Goal: Navigation & Orientation: Find specific page/section

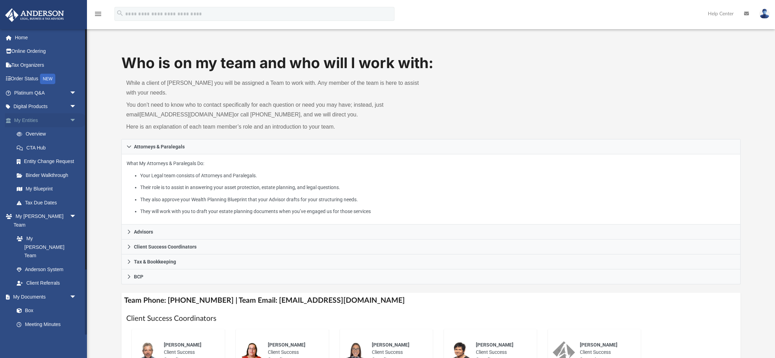
click at [36, 125] on link "My Entities arrow_drop_down" at bounding box center [46, 120] width 82 height 14
click at [29, 137] on link "Overview" at bounding box center [48, 134] width 77 height 14
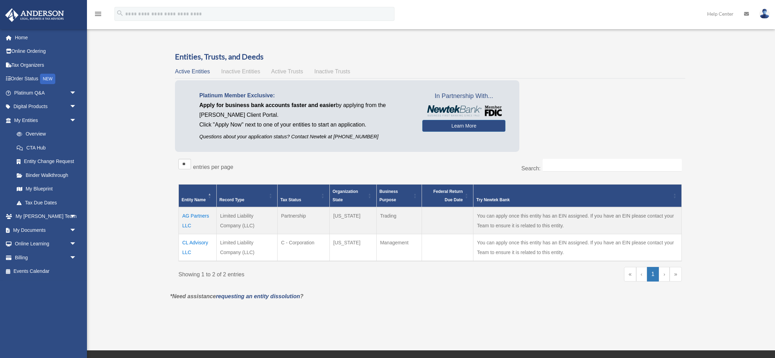
click at [196, 215] on td "AG Partners LLC" at bounding box center [198, 220] width 38 height 27
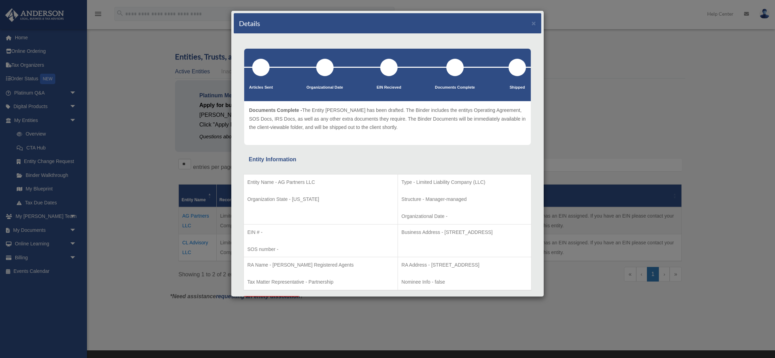
click at [531, 22] on div "Details ×" at bounding box center [388, 23] width 308 height 21
click at [533, 24] on button "×" at bounding box center [534, 22] width 5 height 7
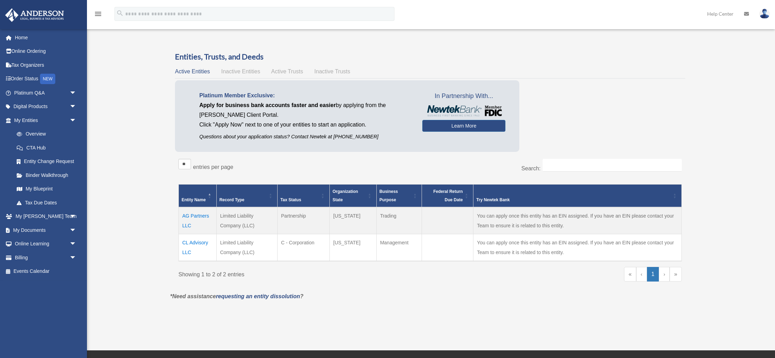
click at [191, 244] on td "CL Advisory LLC" at bounding box center [198, 248] width 38 height 27
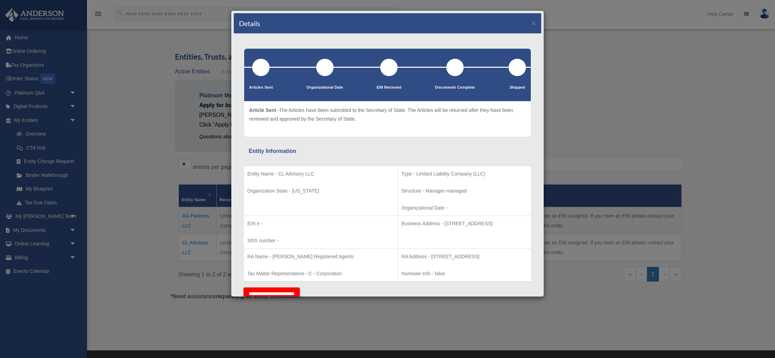
click at [129, 186] on div "Details × Articles Sent Organizational Date" at bounding box center [387, 179] width 775 height 358
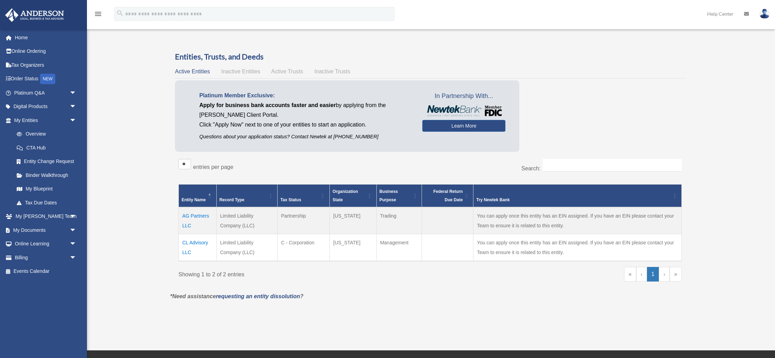
click at [196, 217] on td "AG Partners LLC" at bounding box center [198, 220] width 38 height 27
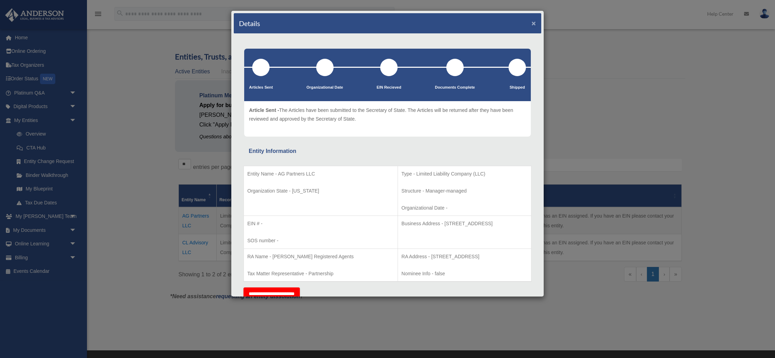
click at [535, 24] on button "×" at bounding box center [534, 22] width 5 height 7
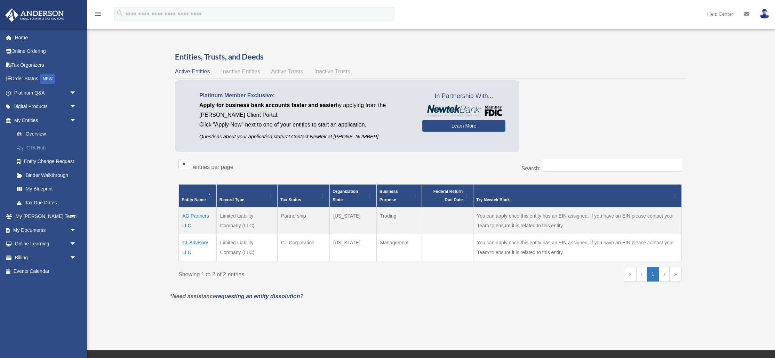
click at [42, 147] on link "CTA Hub" at bounding box center [48, 148] width 77 height 14
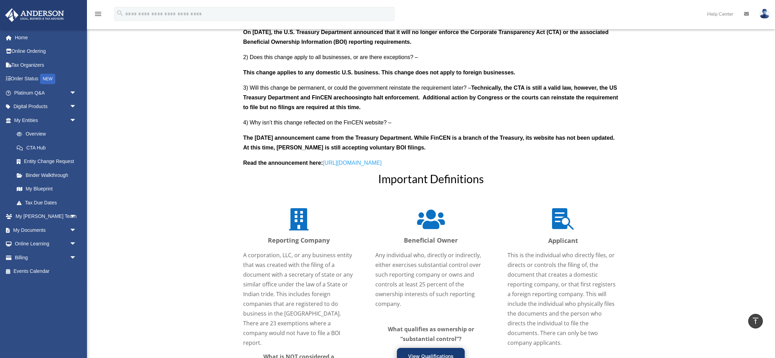
scroll to position [691, 0]
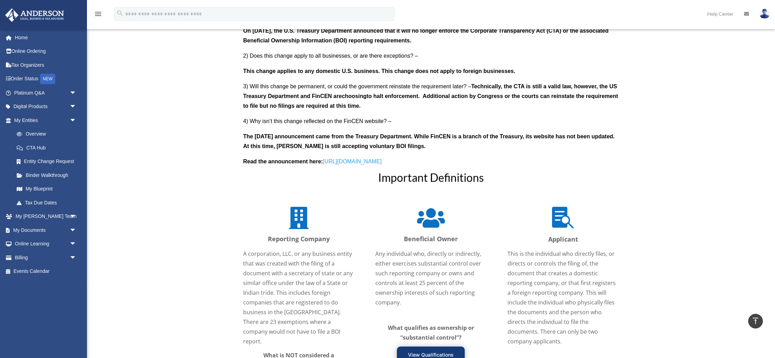
click at [375, 162] on link "[URL][DOMAIN_NAME]" at bounding box center [352, 163] width 59 height 9
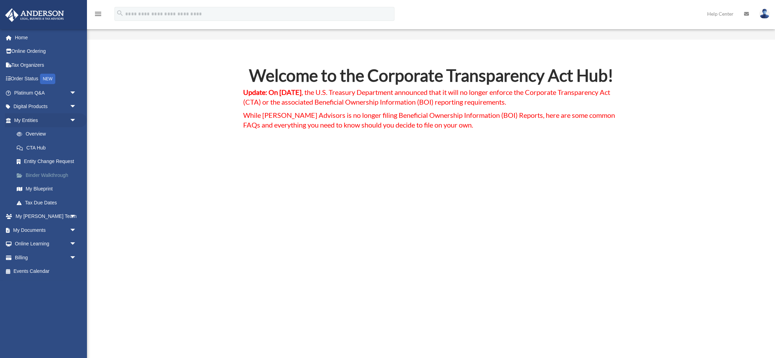
click at [62, 178] on link "Binder Walkthrough" at bounding box center [48, 175] width 77 height 14
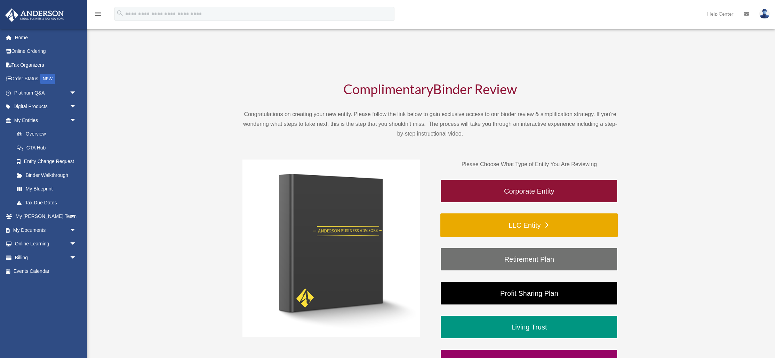
click at [520, 232] on link "LLC Entity" at bounding box center [530, 226] width 178 height 24
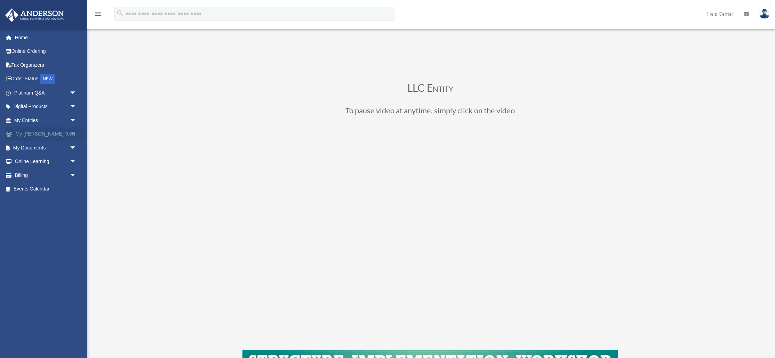
click at [73, 132] on span "arrow_drop_down" at bounding box center [77, 134] width 14 height 14
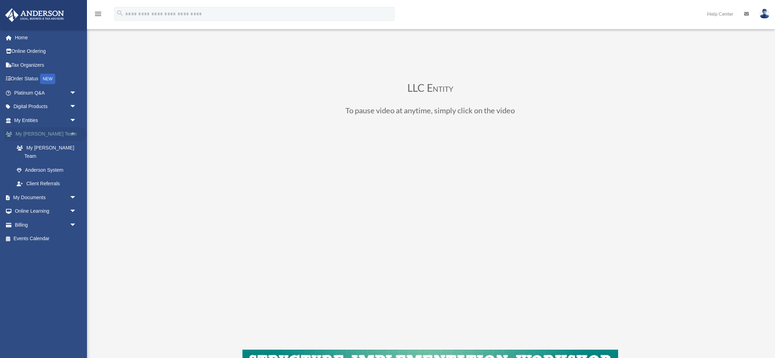
click at [73, 132] on span "arrow_drop_up" at bounding box center [77, 134] width 14 height 14
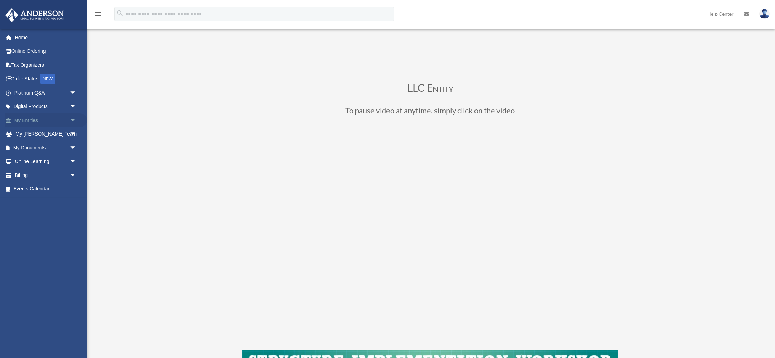
click at [72, 121] on span "arrow_drop_down" at bounding box center [77, 120] width 14 height 14
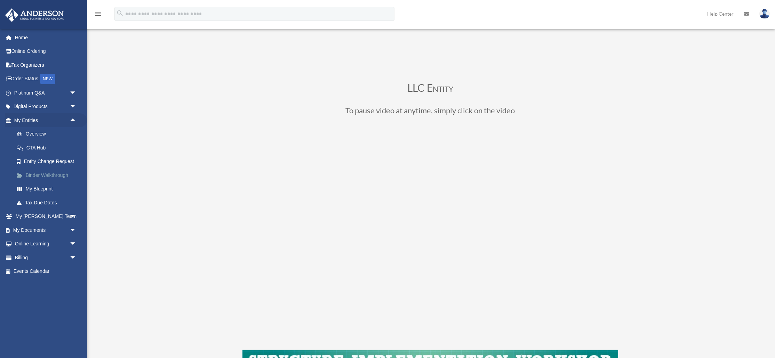
click at [41, 177] on link "Binder Walkthrough" at bounding box center [48, 175] width 77 height 14
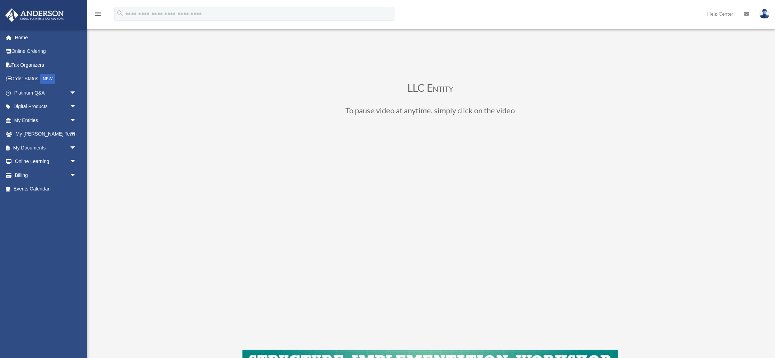
scroll to position [64, 0]
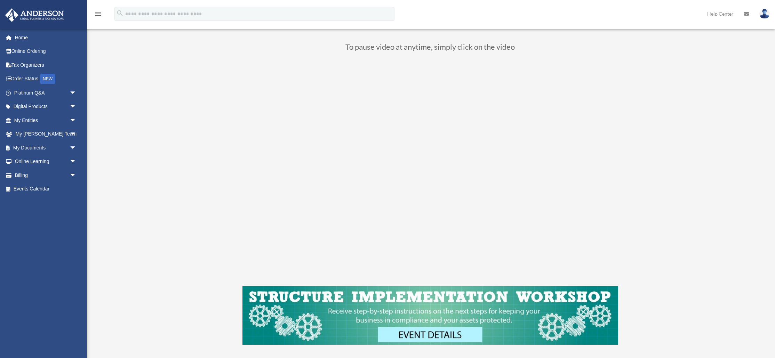
click at [763, 14] on img at bounding box center [765, 14] width 10 height 10
click at [728, 31] on link "[PERSON_NAME][EMAIL_ADDRESS][DOMAIN_NAME]" at bounding box center [732, 39] width 75 height 28
click at [765, 11] on img at bounding box center [765, 14] width 10 height 10
click at [716, 36] on link "[PERSON_NAME][EMAIL_ADDRESS][DOMAIN_NAME]" at bounding box center [732, 39] width 75 height 28
click at [759, 18] on link at bounding box center [765, 13] width 21 height 31
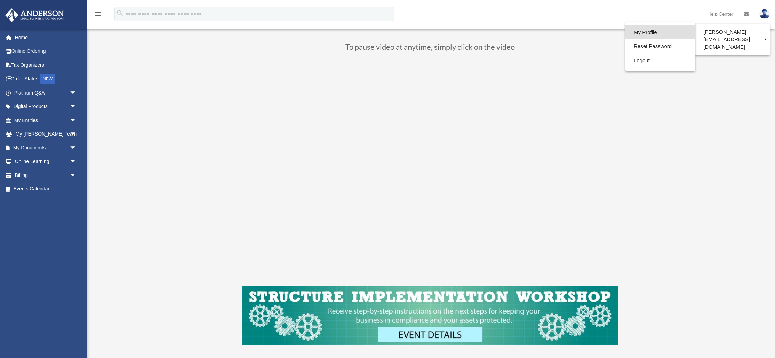
click at [654, 32] on link "My Profile" at bounding box center [661, 32] width 70 height 14
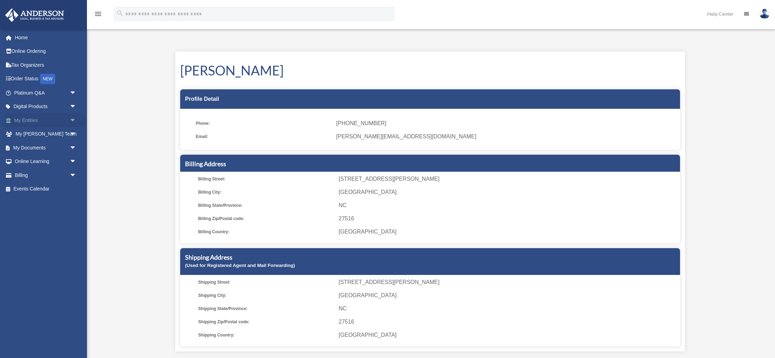
click at [24, 121] on link "My Entities arrow_drop_down" at bounding box center [46, 120] width 82 height 14
click at [74, 120] on span "arrow_drop_down" at bounding box center [77, 120] width 14 height 14
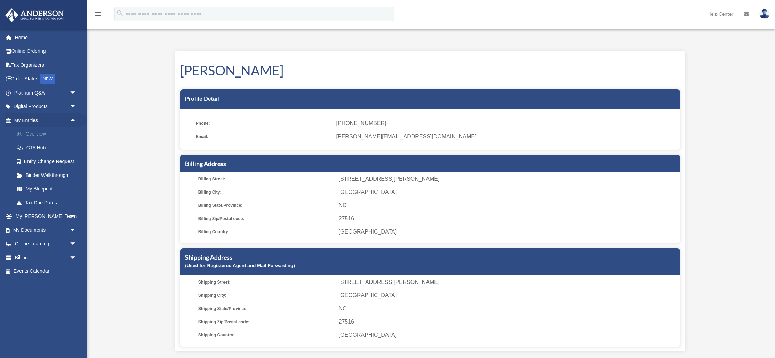
click at [40, 134] on link "Overview" at bounding box center [48, 134] width 77 height 14
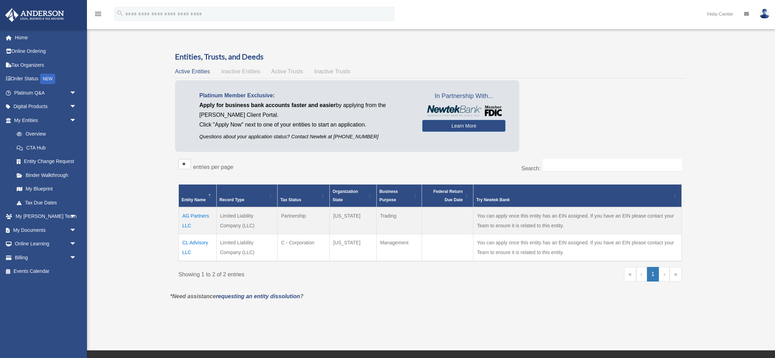
click at [197, 216] on td "AG Partners LLC" at bounding box center [198, 220] width 38 height 27
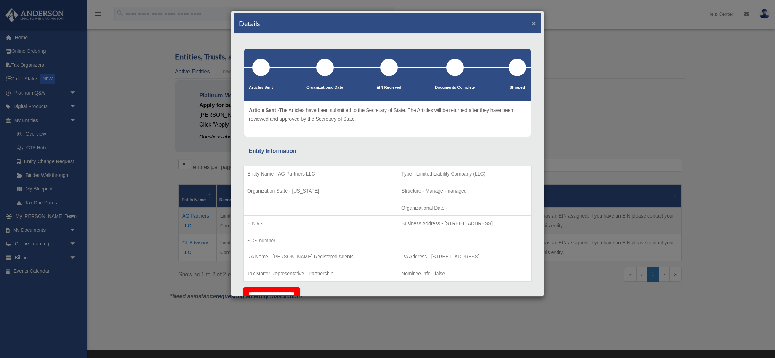
click at [534, 23] on button "×" at bounding box center [534, 22] width 5 height 7
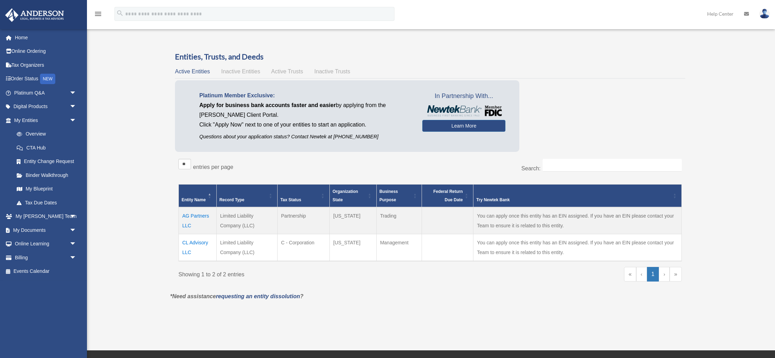
click at [195, 244] on td "CL Advisory LLC" at bounding box center [198, 248] width 38 height 27
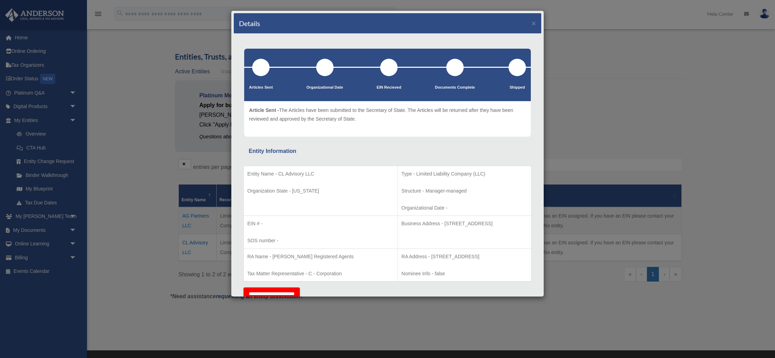
scroll to position [0, 0]
click at [690, 41] on div "Details × Articles Sent Organizational Date" at bounding box center [387, 179] width 775 height 358
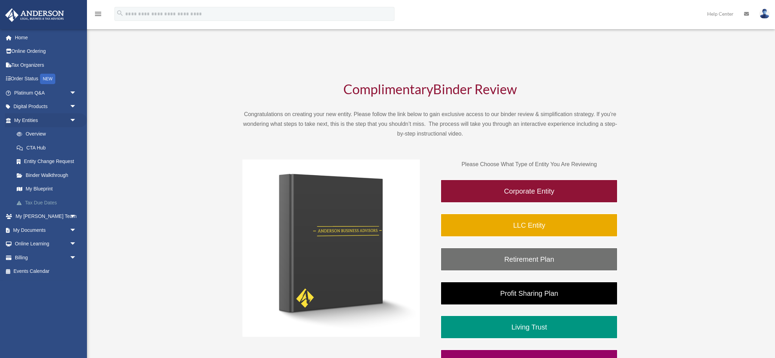
click at [42, 204] on link "Tax Due Dates" at bounding box center [48, 203] width 77 height 14
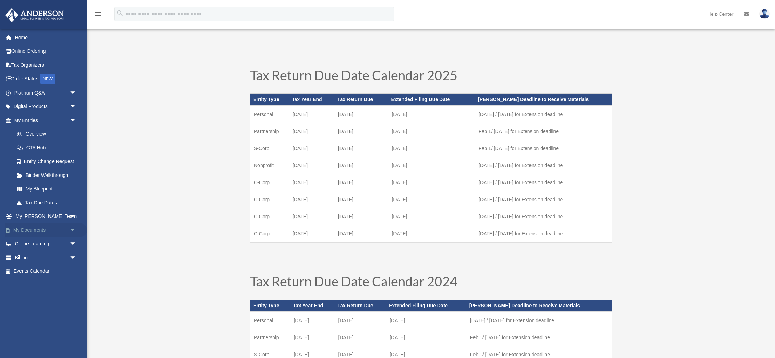
click at [51, 229] on link "My Documents arrow_drop_down" at bounding box center [46, 230] width 82 height 14
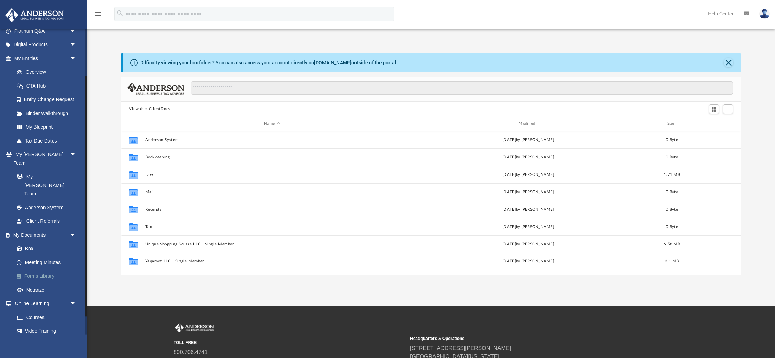
scroll to position [82, 0]
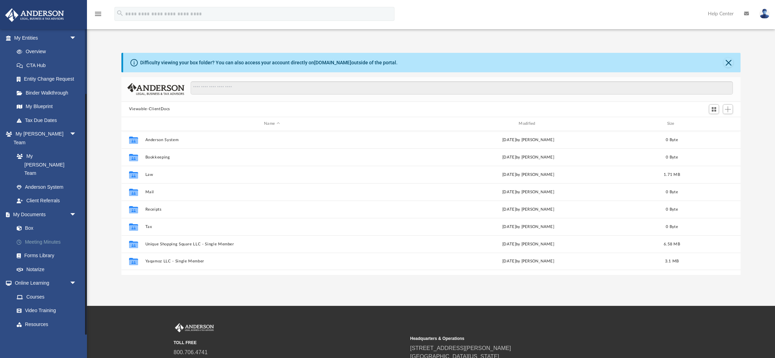
click at [42, 235] on link "Meeting Minutes" at bounding box center [48, 242] width 77 height 14
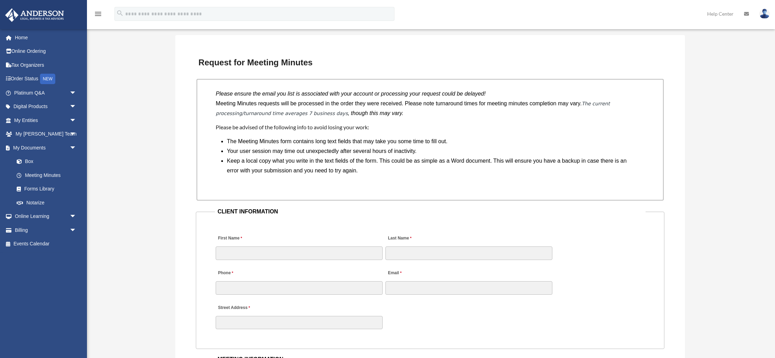
scroll to position [526, 0]
click at [34, 165] on link "Box" at bounding box center [48, 162] width 77 height 14
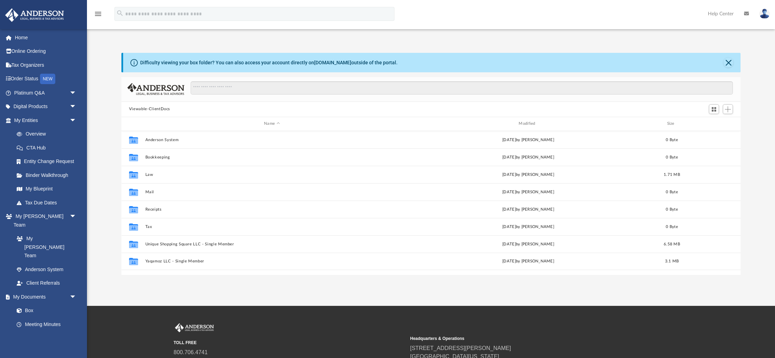
scroll to position [158, 620]
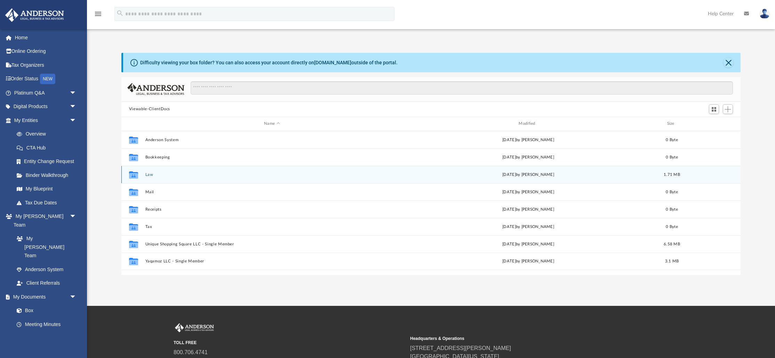
click at [155, 172] on div "Collaborated Folder Law Tue Aug 19 2025 by Mehmet Soyturk 1.71 MB" at bounding box center [431, 174] width 620 height 17
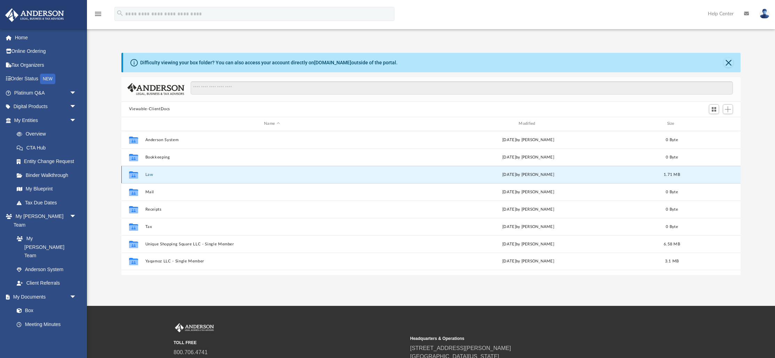
click at [152, 173] on button "Law" at bounding box center [271, 175] width 253 height 5
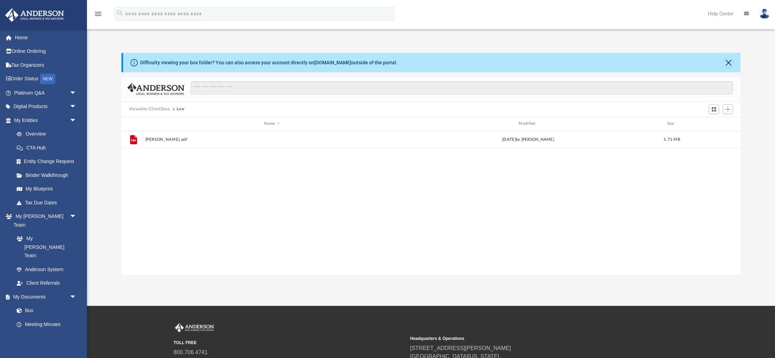
click at [157, 109] on button "Viewable-ClientDocs" at bounding box center [149, 109] width 41 height 6
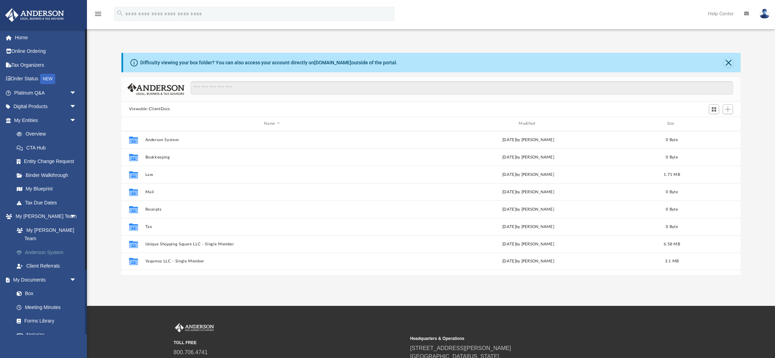
click at [34, 246] on link "Anderson System" at bounding box center [48, 253] width 77 height 14
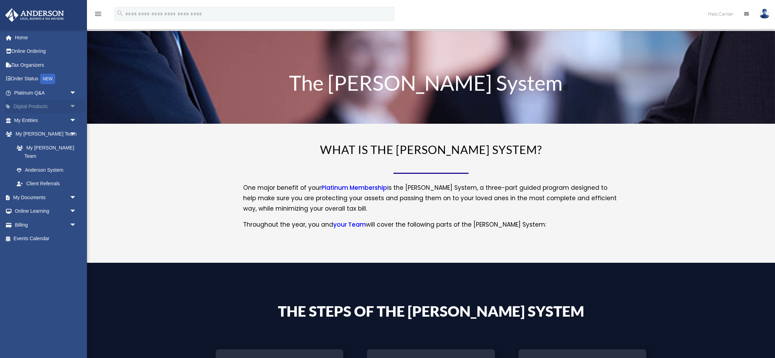
click at [75, 104] on span "arrow_drop_down" at bounding box center [77, 107] width 14 height 14
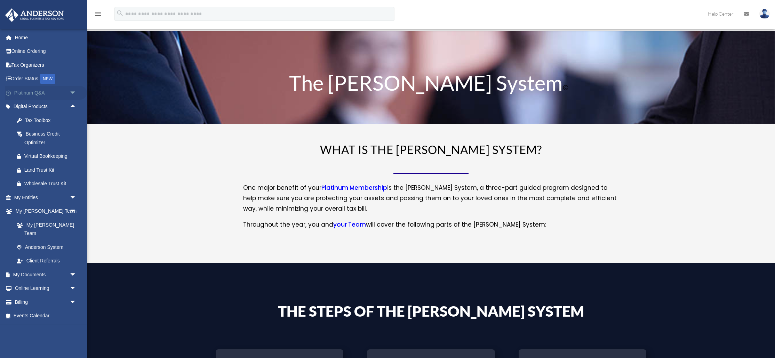
click at [74, 89] on span "arrow_drop_down" at bounding box center [77, 93] width 14 height 14
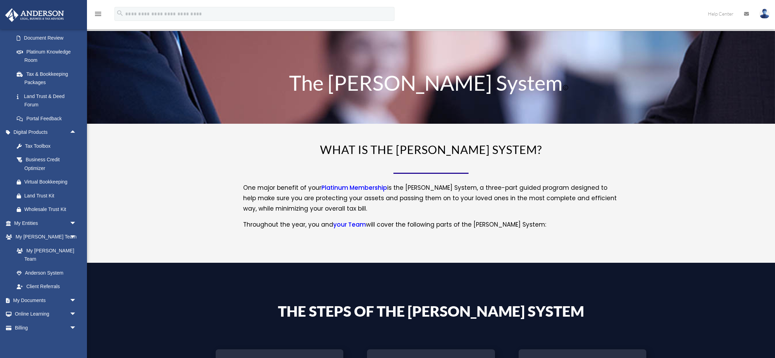
scroll to position [130, 0]
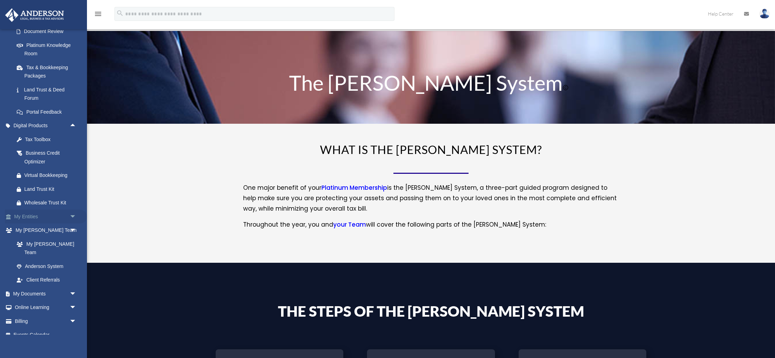
click at [73, 217] on span "arrow_drop_down" at bounding box center [77, 217] width 14 height 14
